Goal: Transaction & Acquisition: Purchase product/service

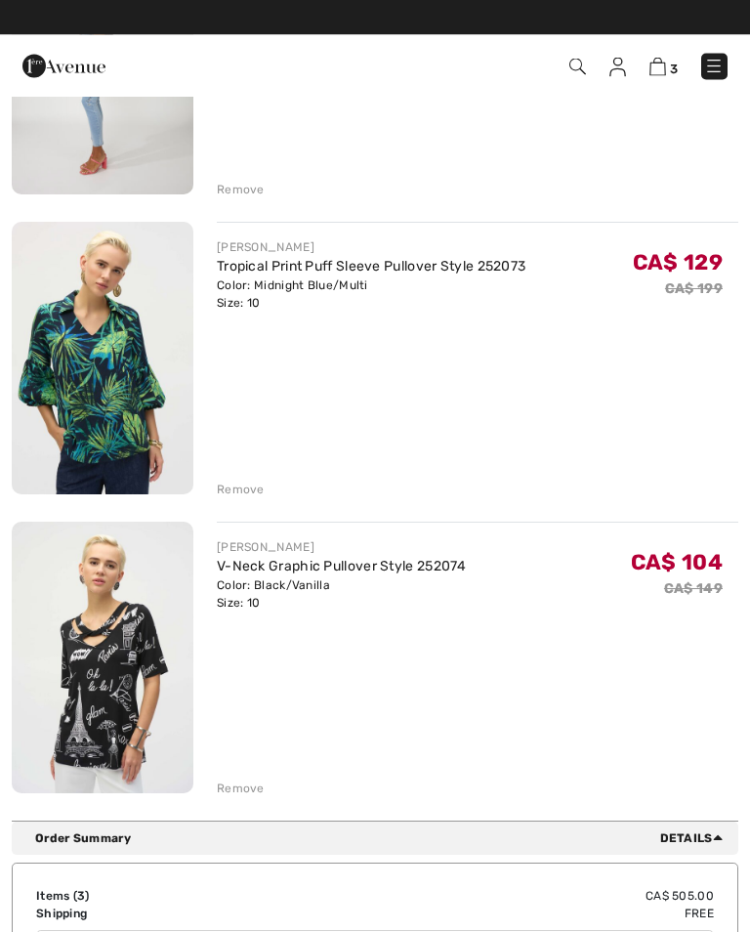
scroll to position [367, 0]
click at [243, 787] on div "Remove" at bounding box center [241, 789] width 48 height 18
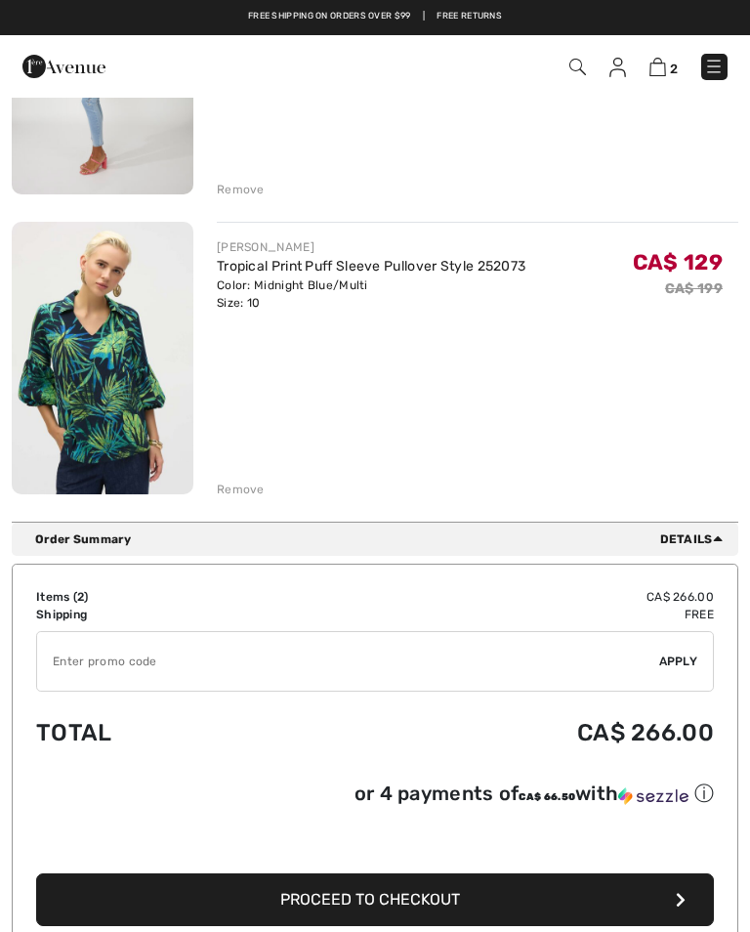
click at [253, 486] on div "Remove" at bounding box center [241, 490] width 48 height 18
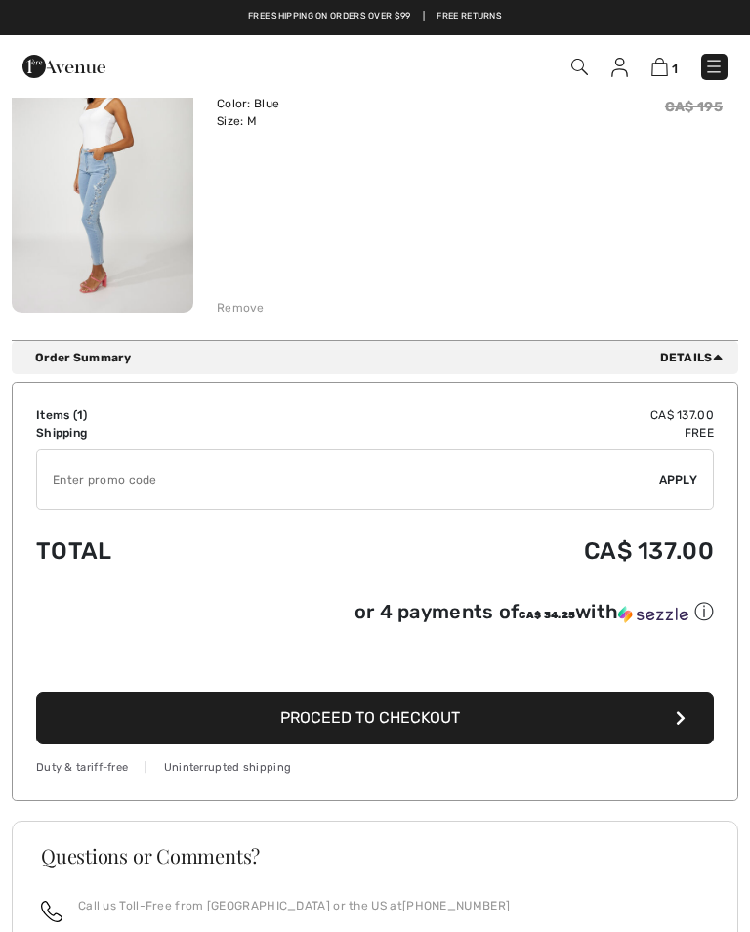
scroll to position [0, 0]
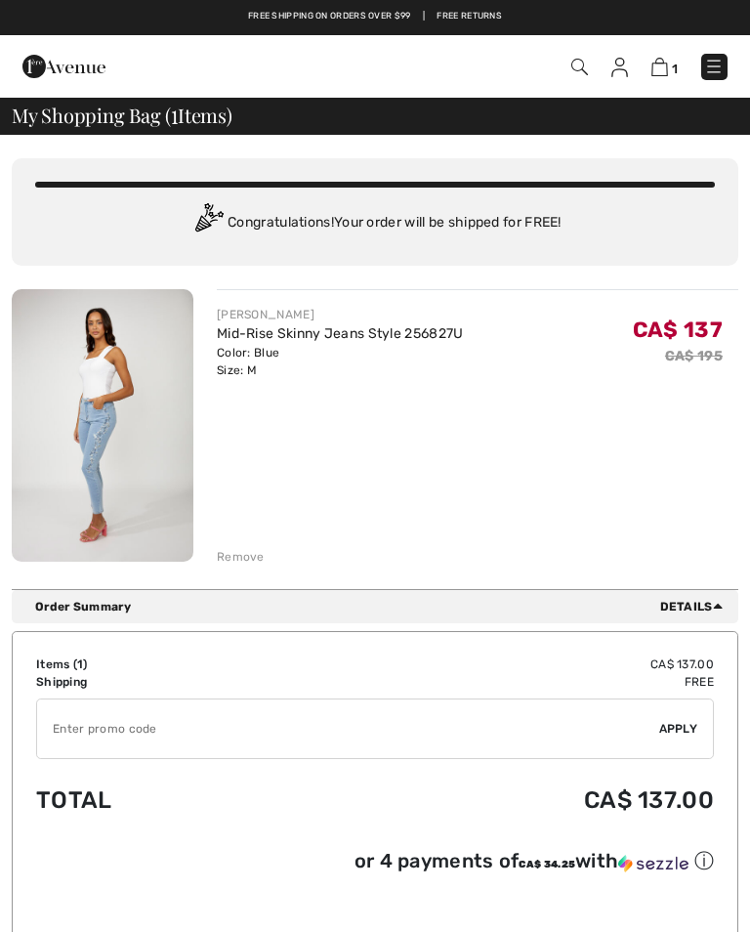
click at [715, 64] on img at bounding box center [714, 67] width 20 height 20
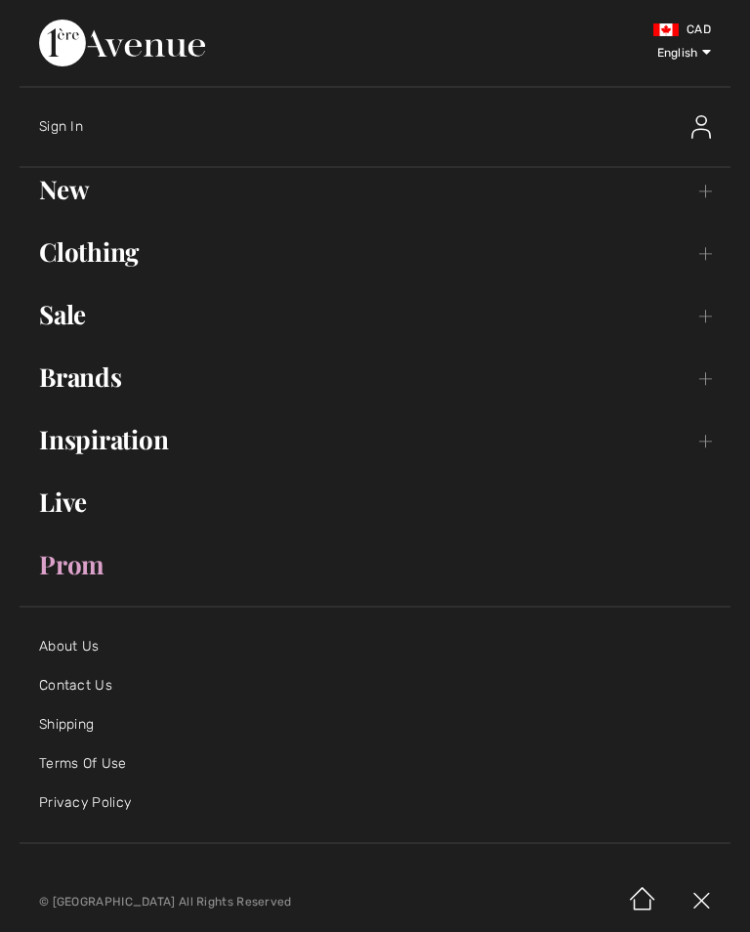
click at [75, 504] on link "Live" at bounding box center [375, 502] width 711 height 43
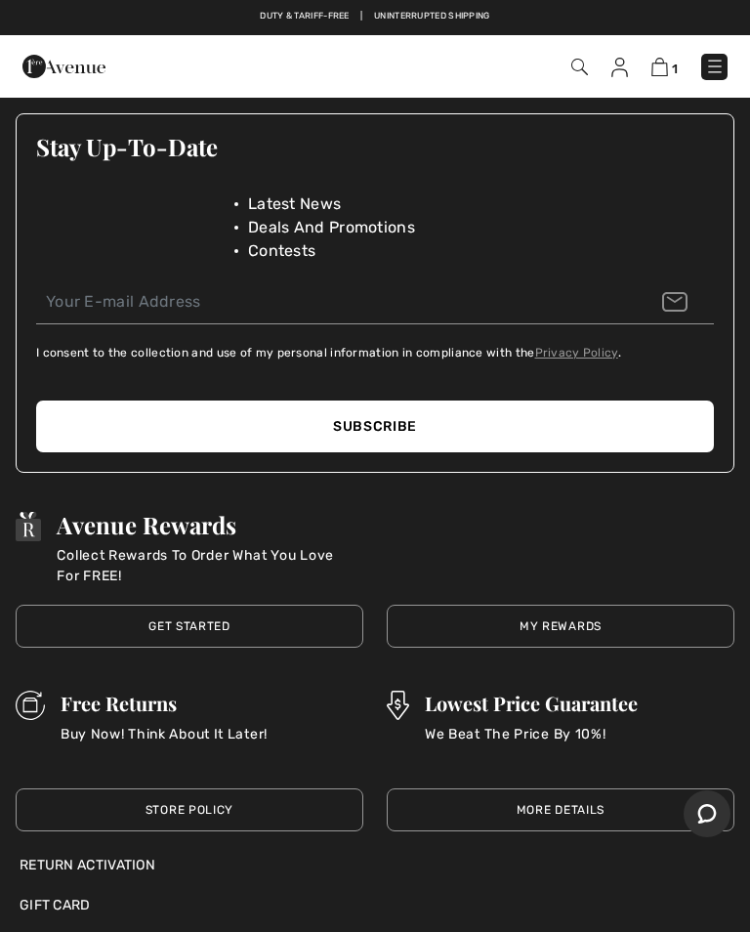
scroll to position [2290, 0]
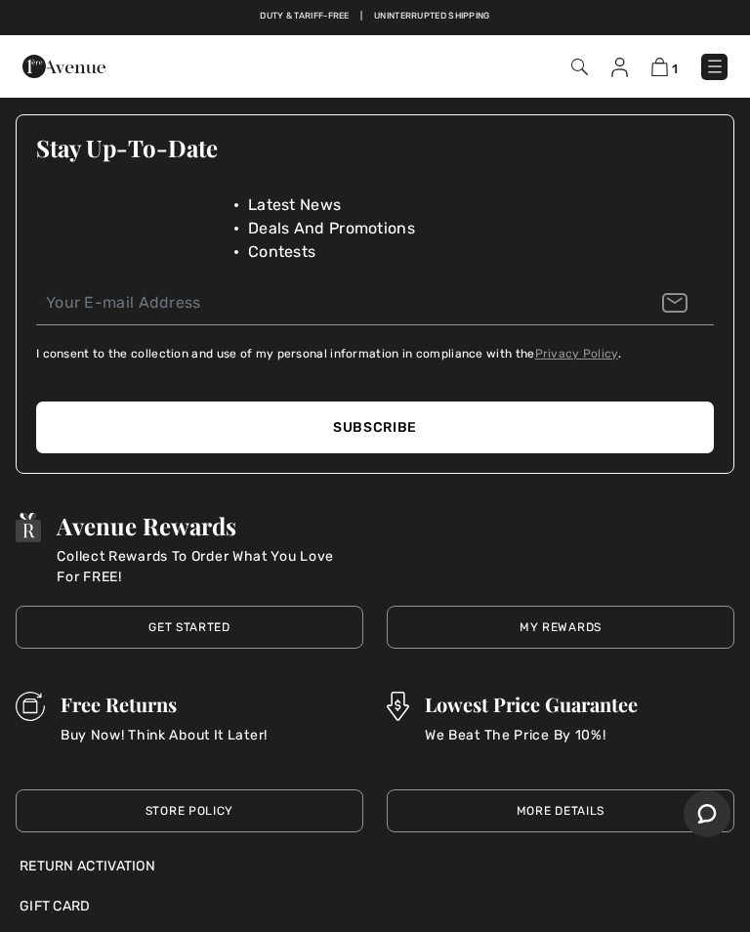
click at [207, 626] on link "Get Started" at bounding box center [190, 627] width 348 height 43
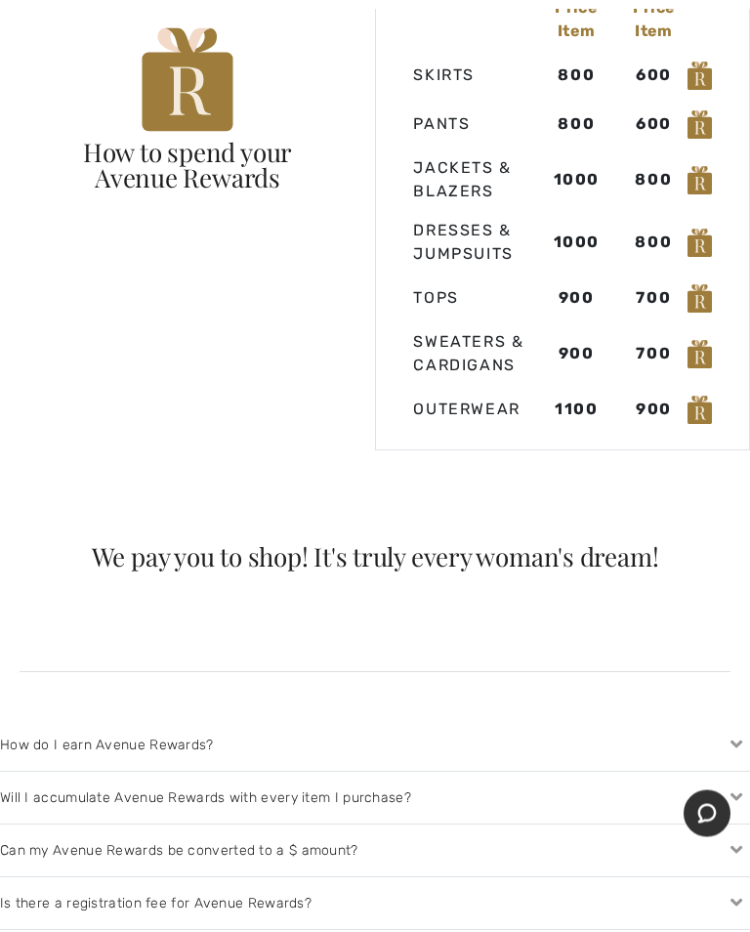
scroll to position [1888, 0]
click at [742, 794] on icon at bounding box center [736, 797] width 27 height 21
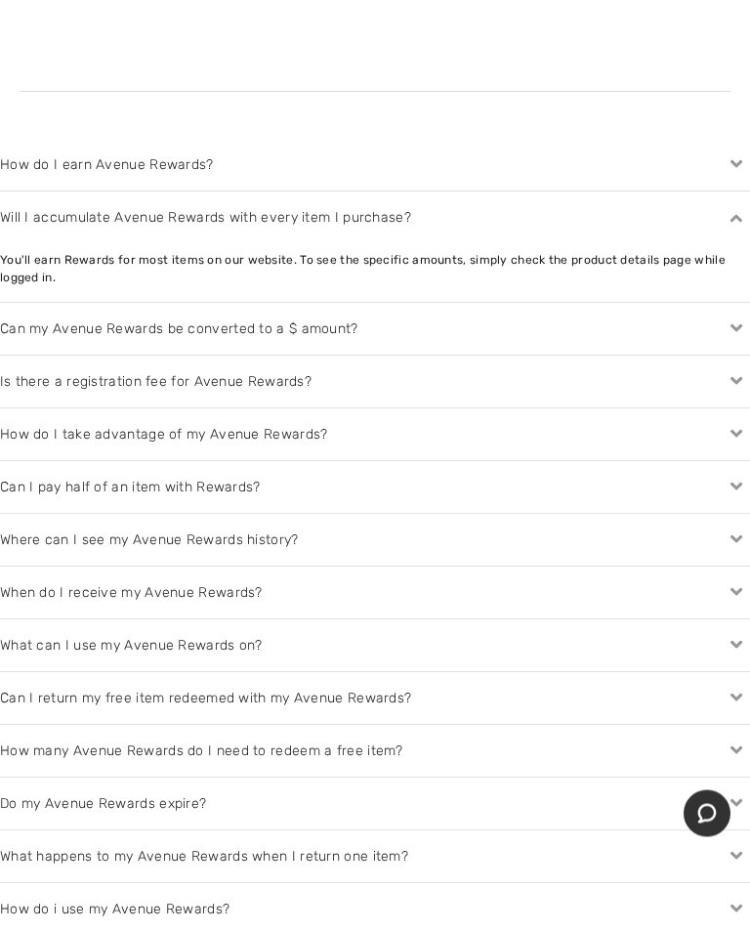
scroll to position [2469, 0]
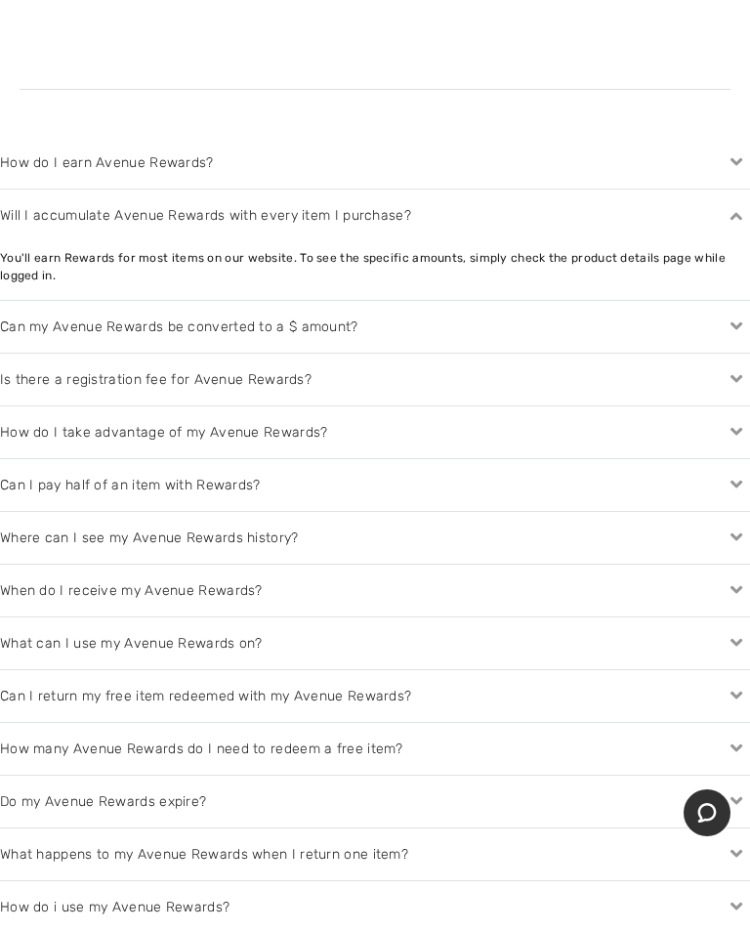
click at [549, 832] on div "What happens to my Avenue Rewards when I return one item?" at bounding box center [375, 855] width 750 height 52
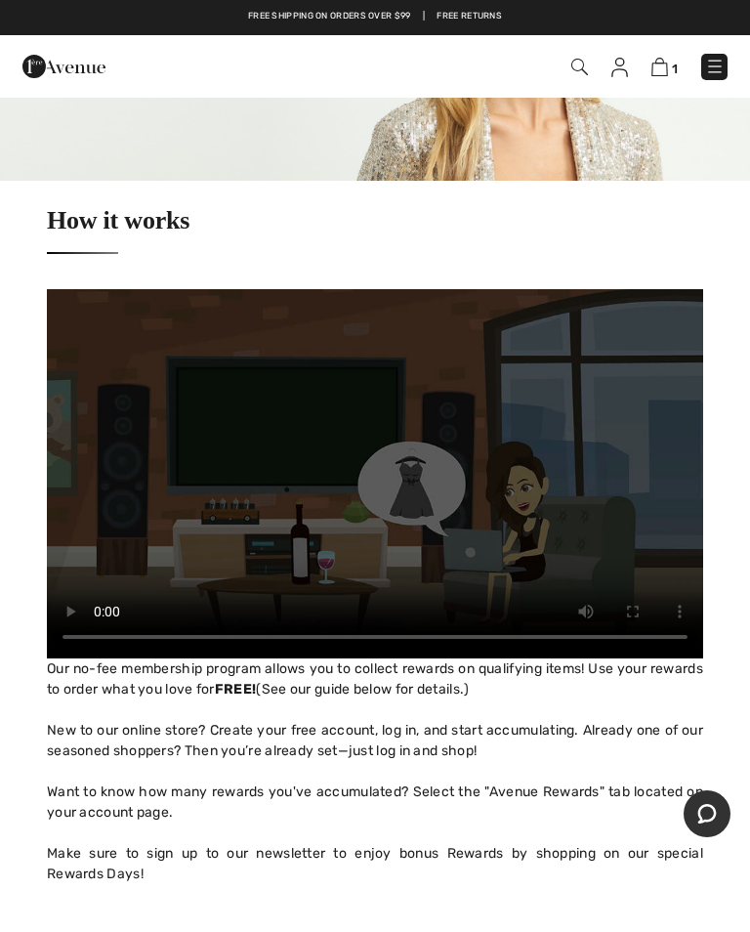
scroll to position [0, 0]
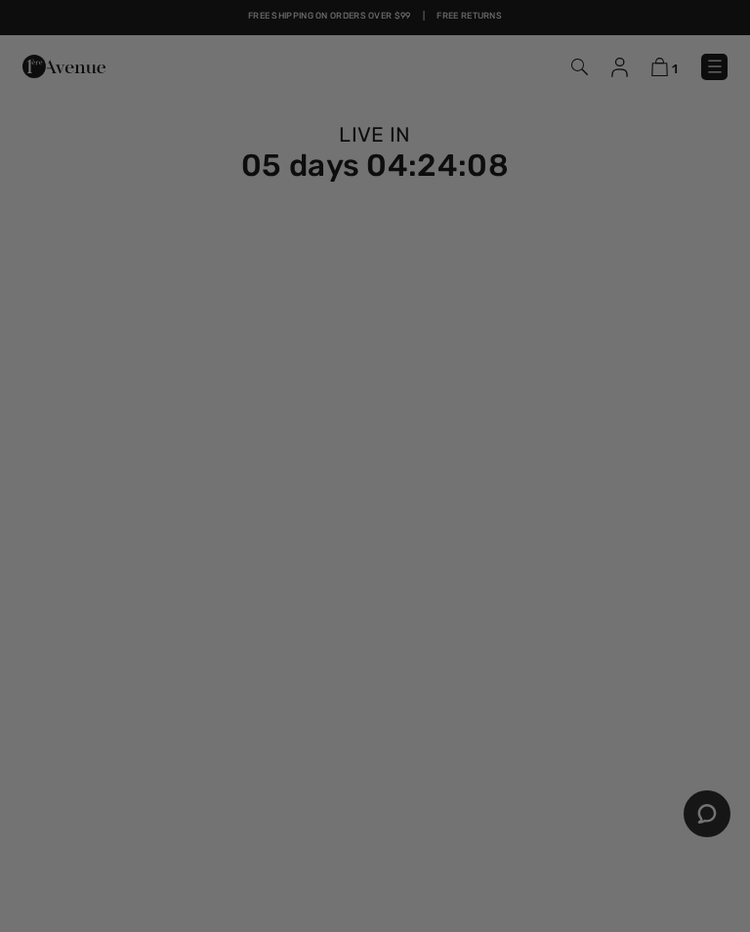
scroll to position [30, 0]
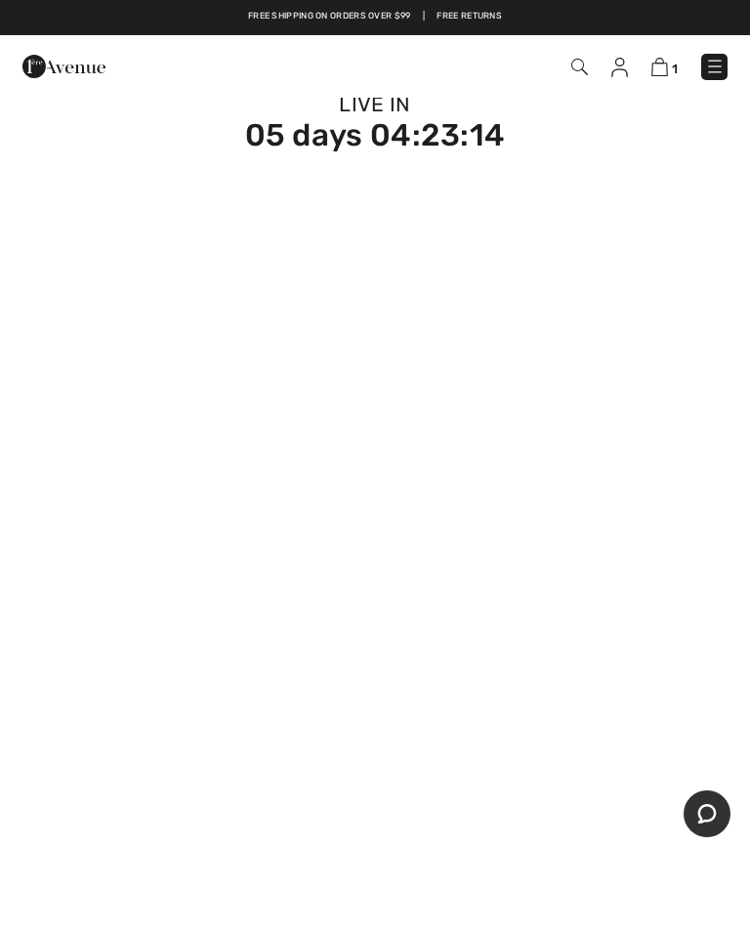
click at [665, 71] on img at bounding box center [660, 67] width 17 height 19
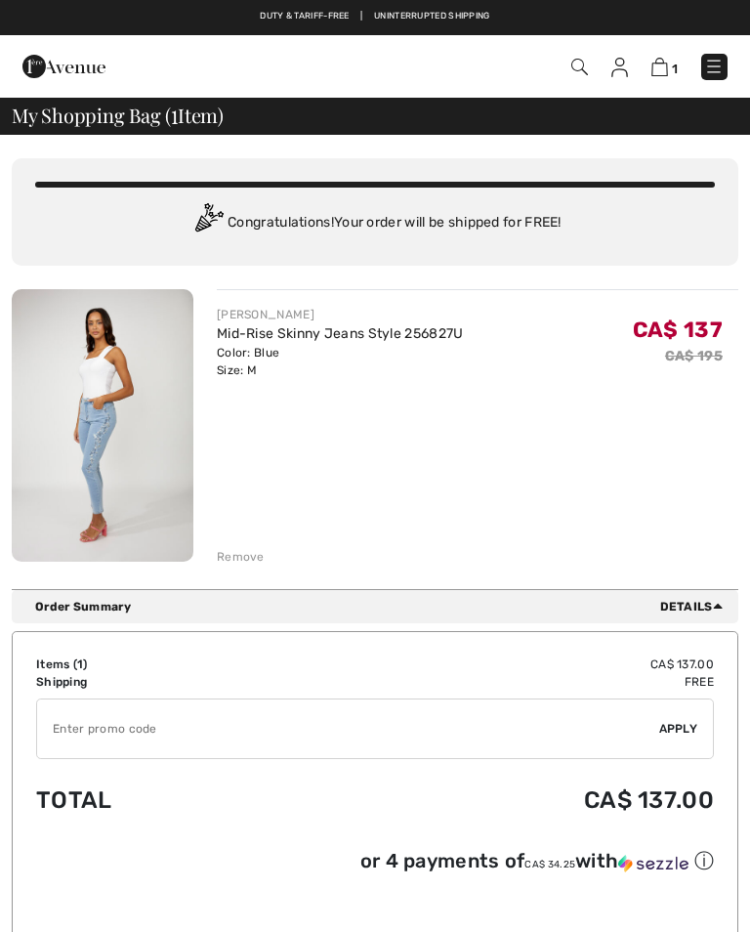
click at [132, 734] on input "TEXT" at bounding box center [348, 729] width 622 height 59
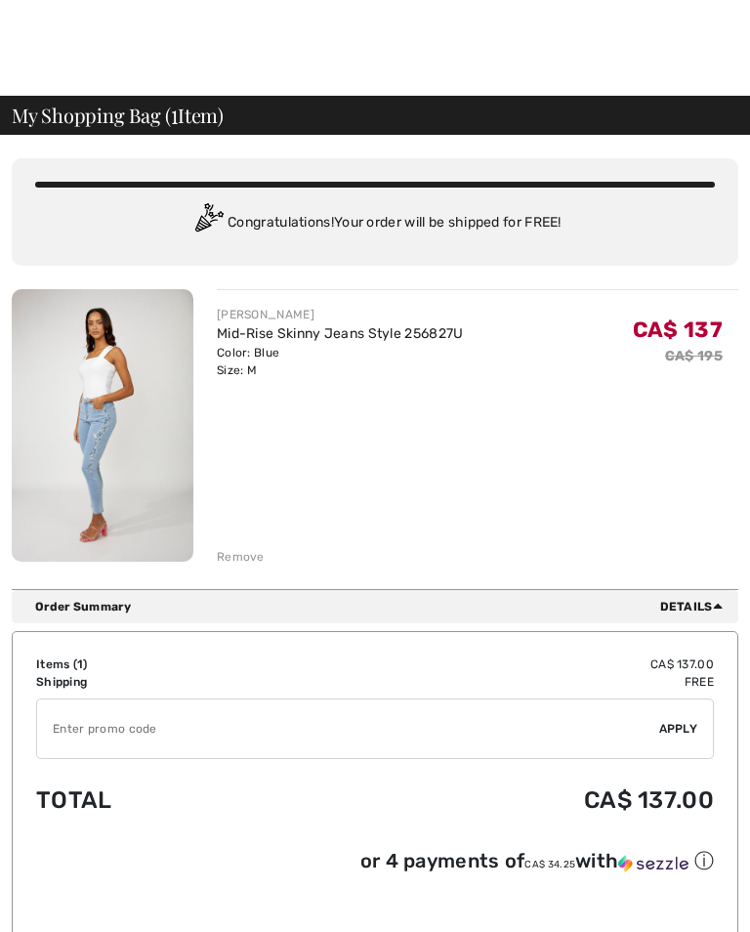
scroll to position [106, 0]
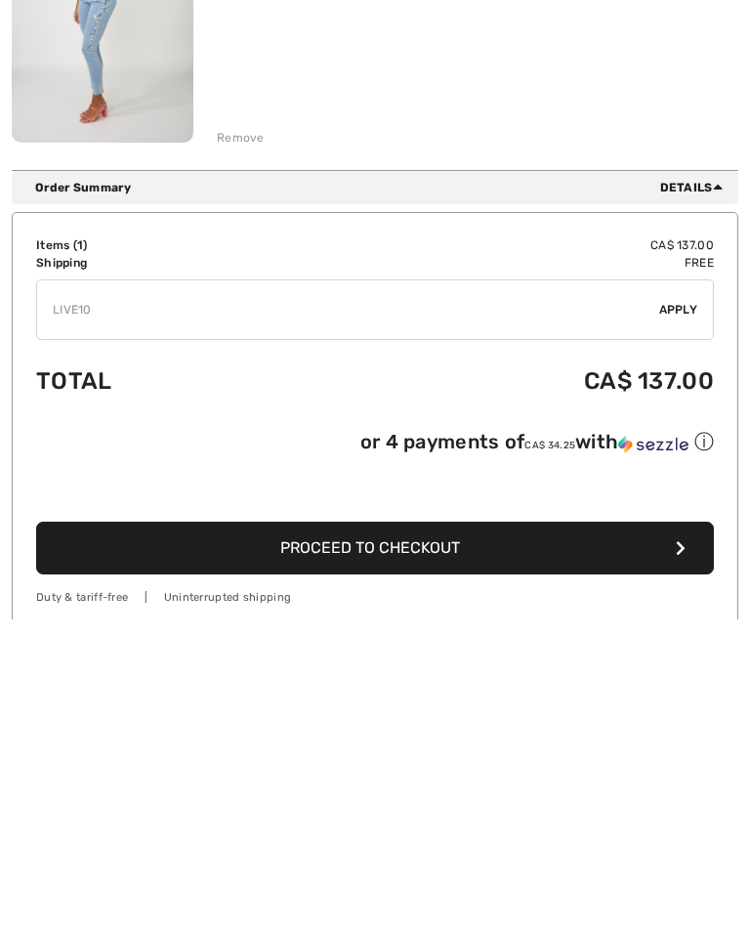
click at [656, 593] on input "TEXT" at bounding box center [348, 622] width 622 height 59
type input "L"
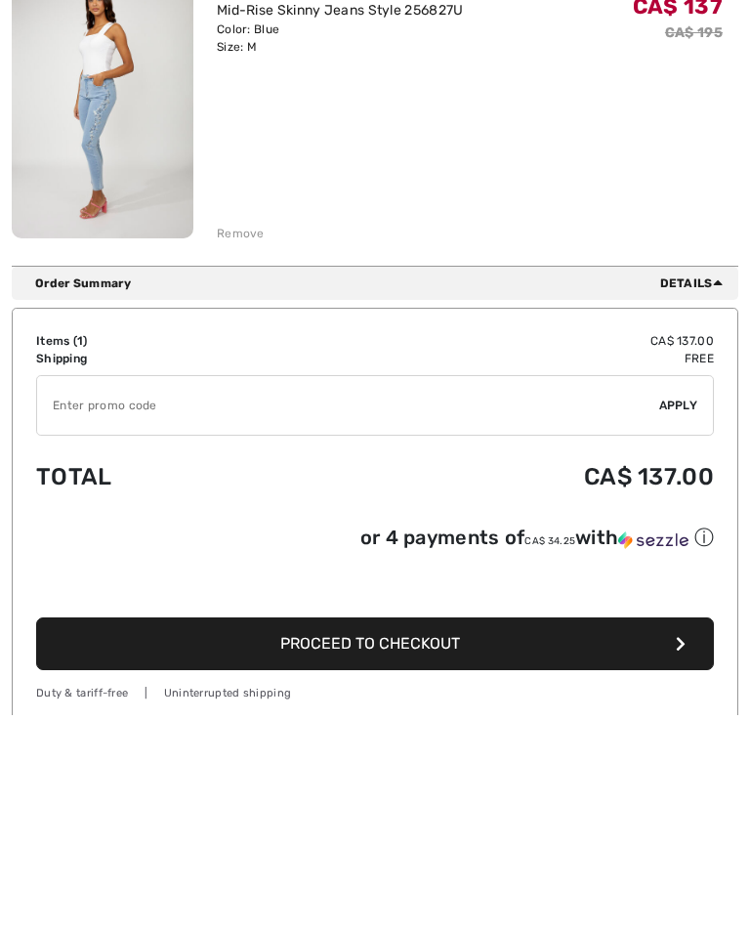
scroll to position [0, 0]
